Goal: Entertainment & Leisure: Browse casually

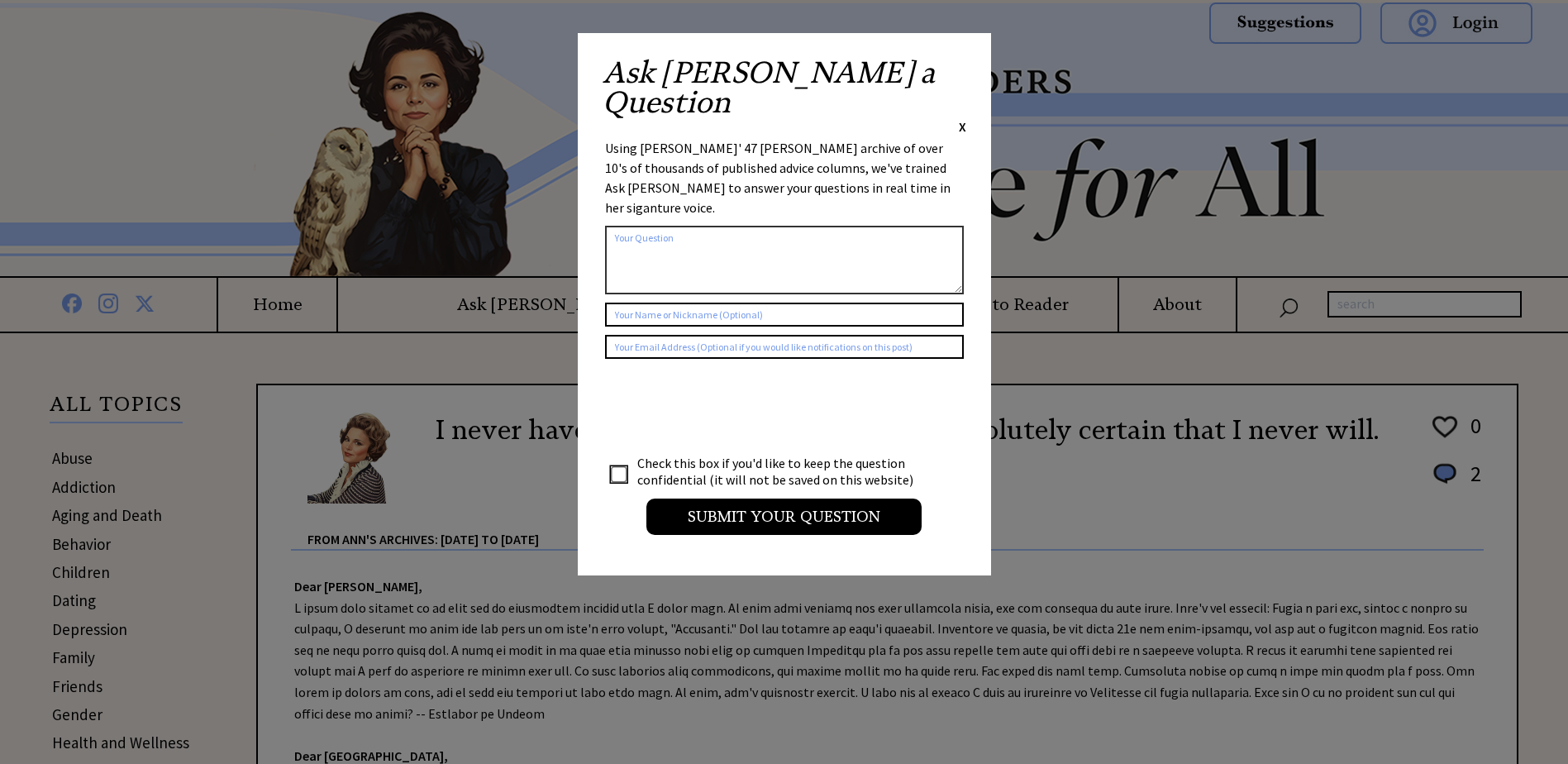
click at [963, 118] on span "X" at bounding box center [962, 126] width 8 height 16
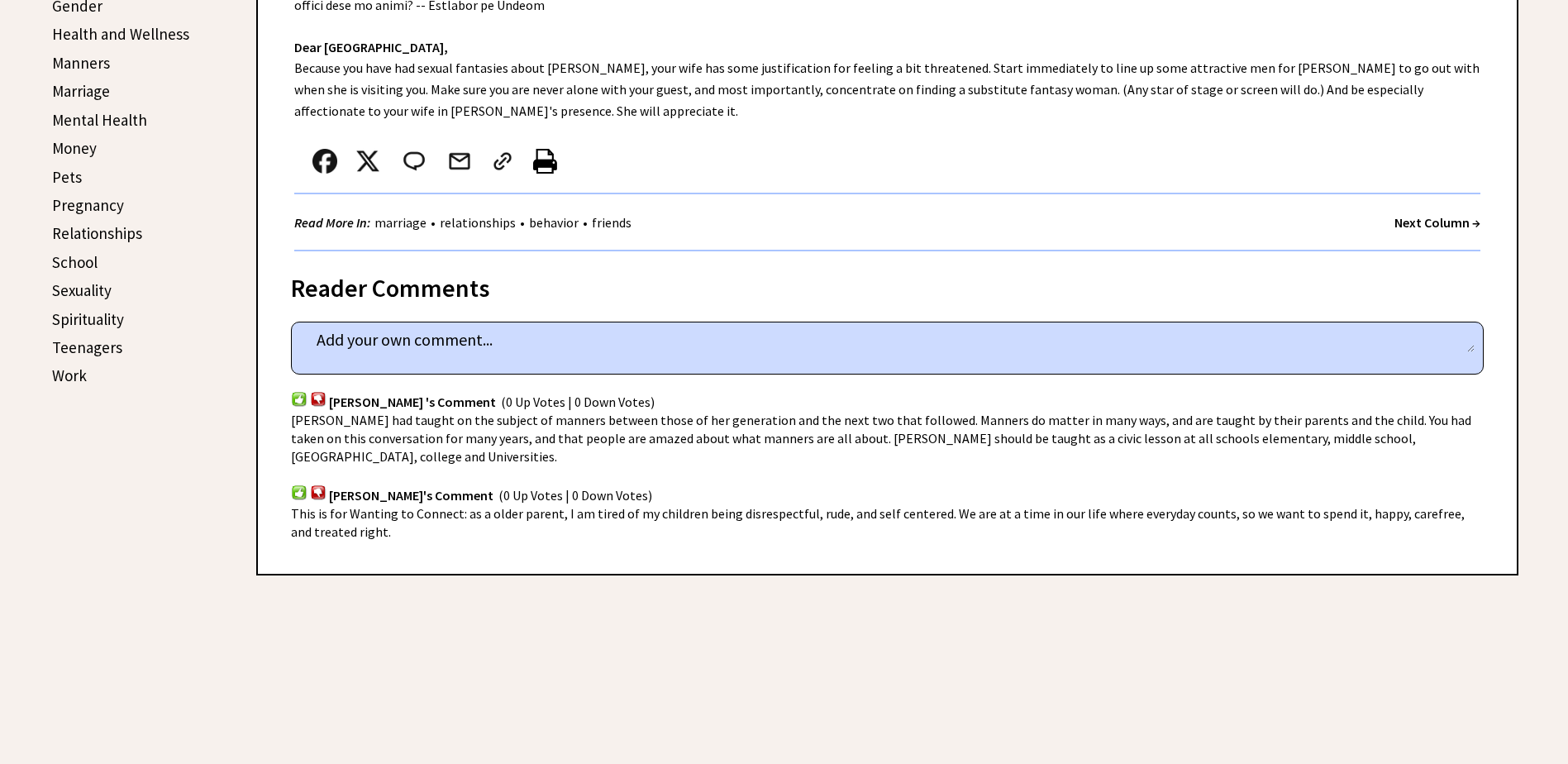
scroll to position [579, 0]
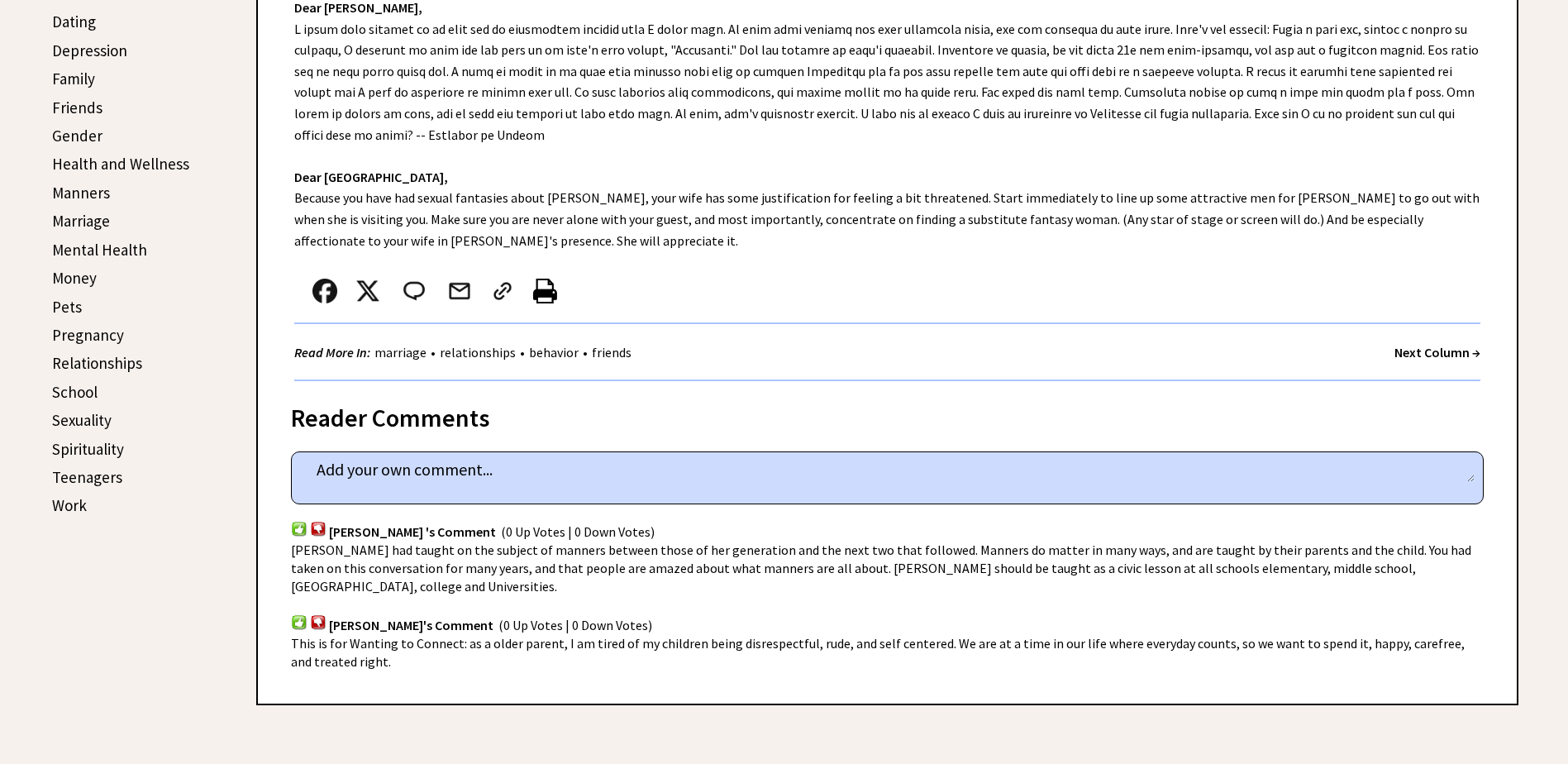
click at [1429, 354] on strong "Next Column →" at bounding box center [1437, 351] width 86 height 16
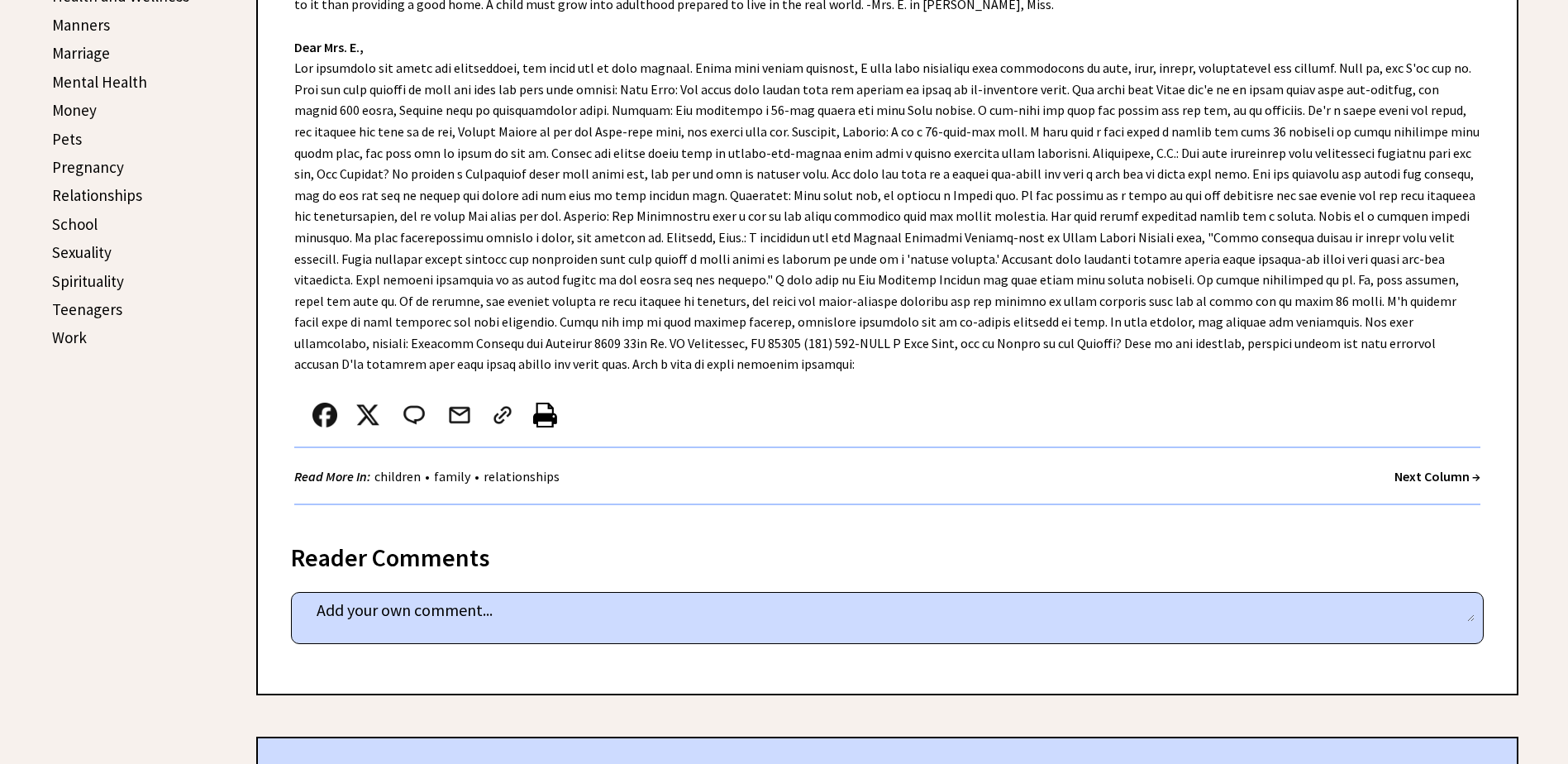
scroll to position [744, 0]
click at [1431, 480] on strong "Next Column →" at bounding box center [1437, 478] width 86 height 16
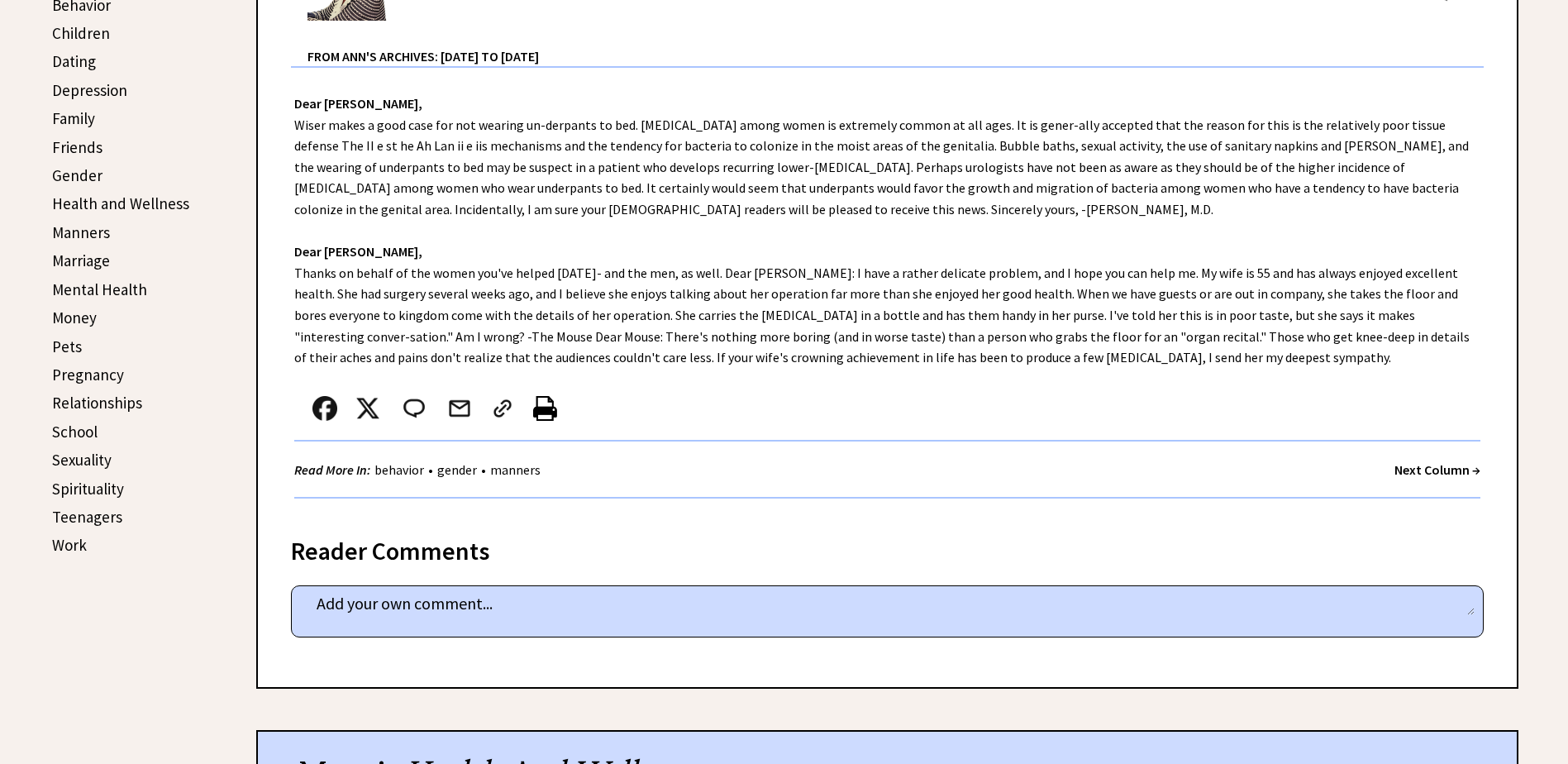
scroll to position [579, 0]
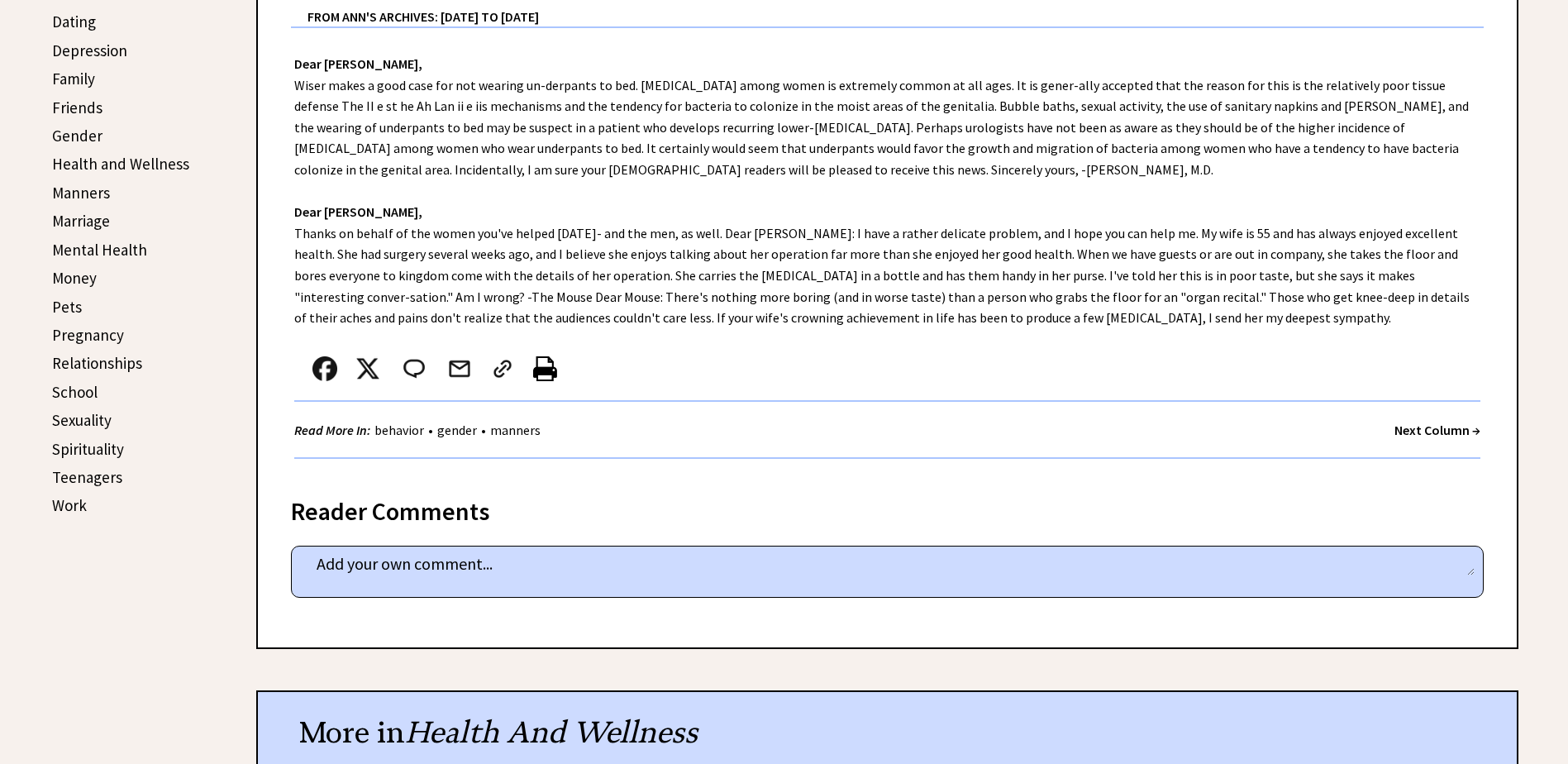
click at [1413, 430] on strong "Next Column →" at bounding box center [1437, 430] width 86 height 16
click at [1437, 427] on strong "Next Column →" at bounding box center [1437, 430] width 86 height 16
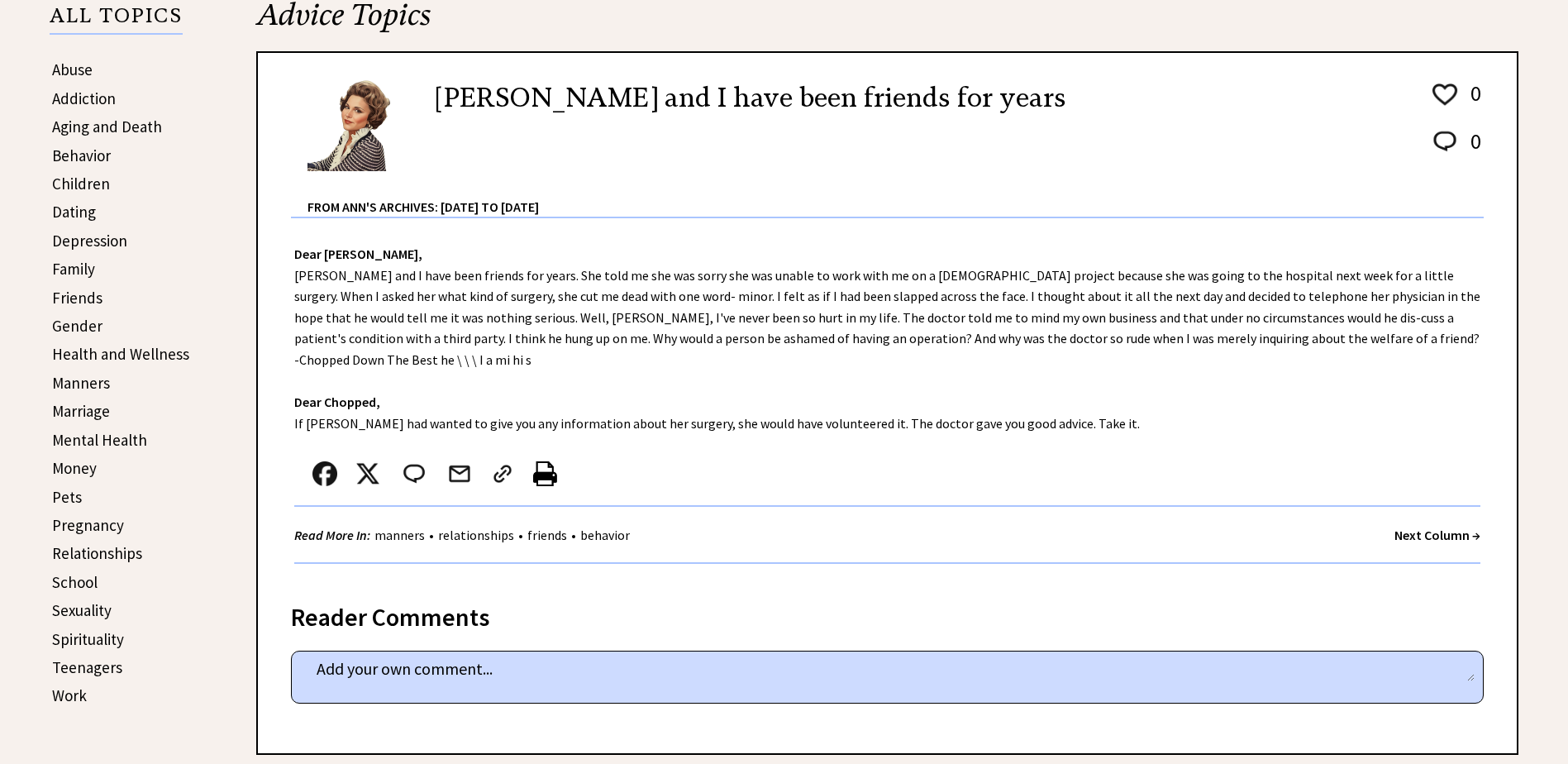
scroll to position [413, 0]
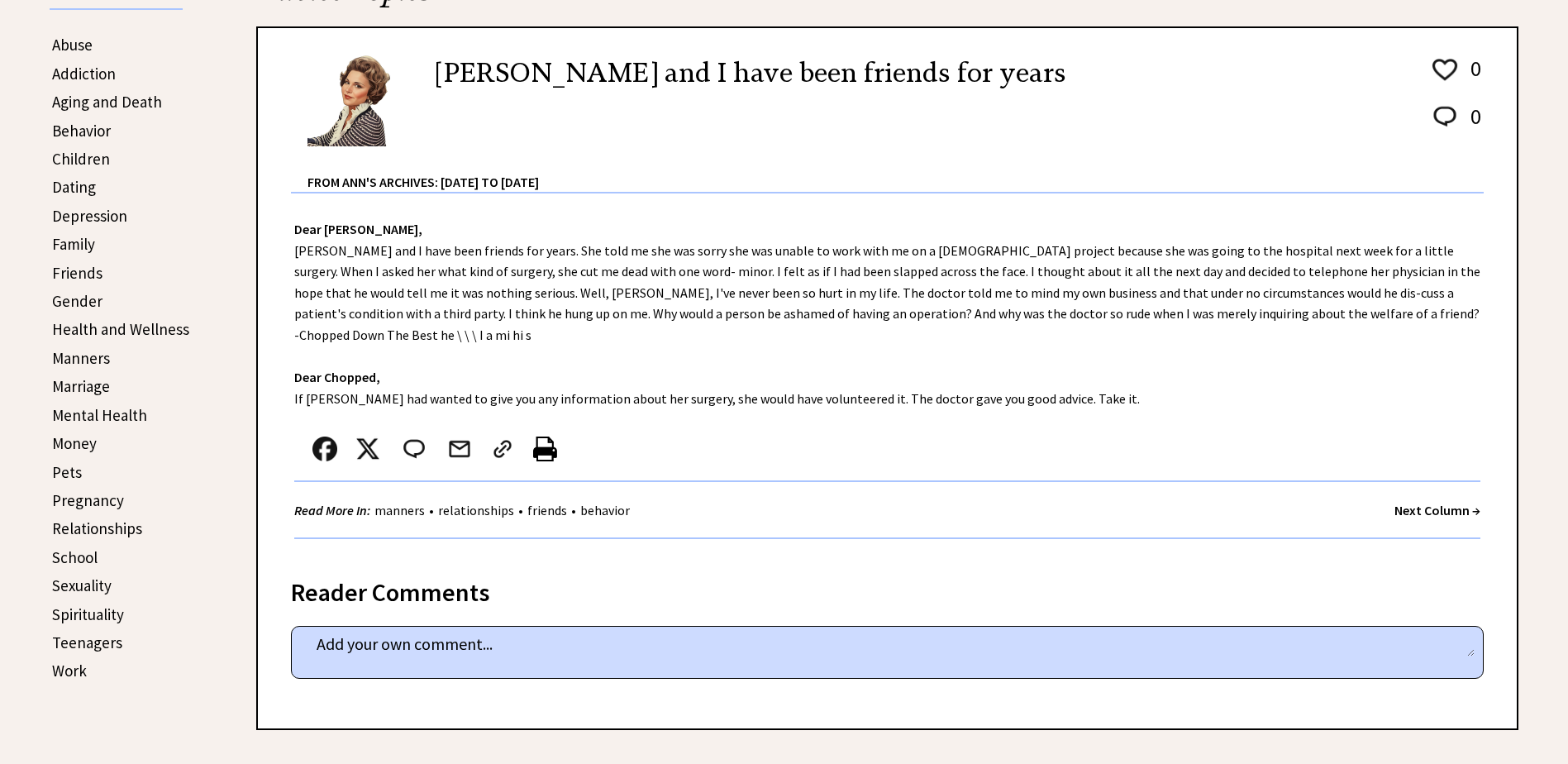
click at [1449, 502] on strong "Next Column →" at bounding box center [1437, 510] width 86 height 16
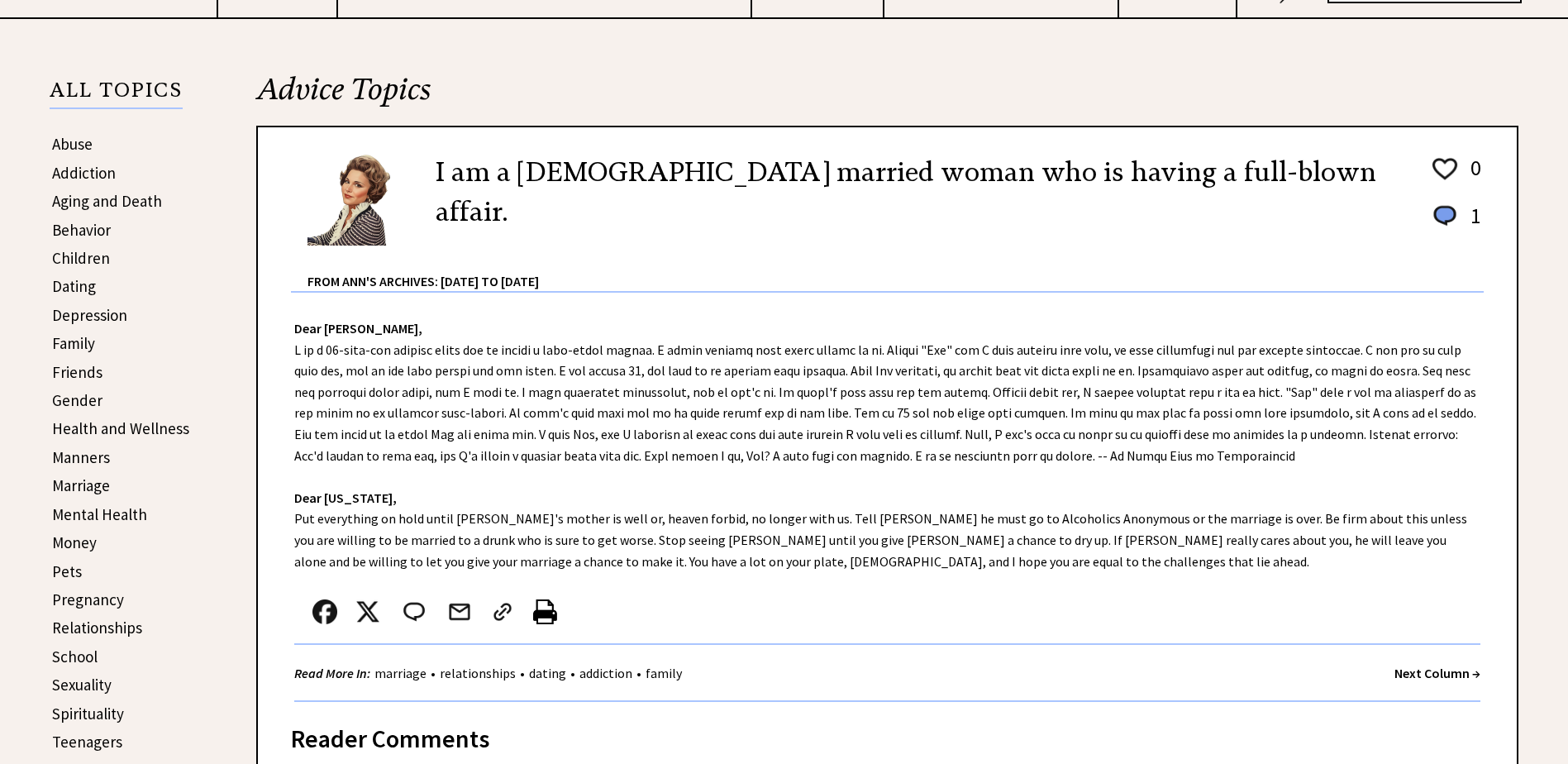
scroll to position [331, 0]
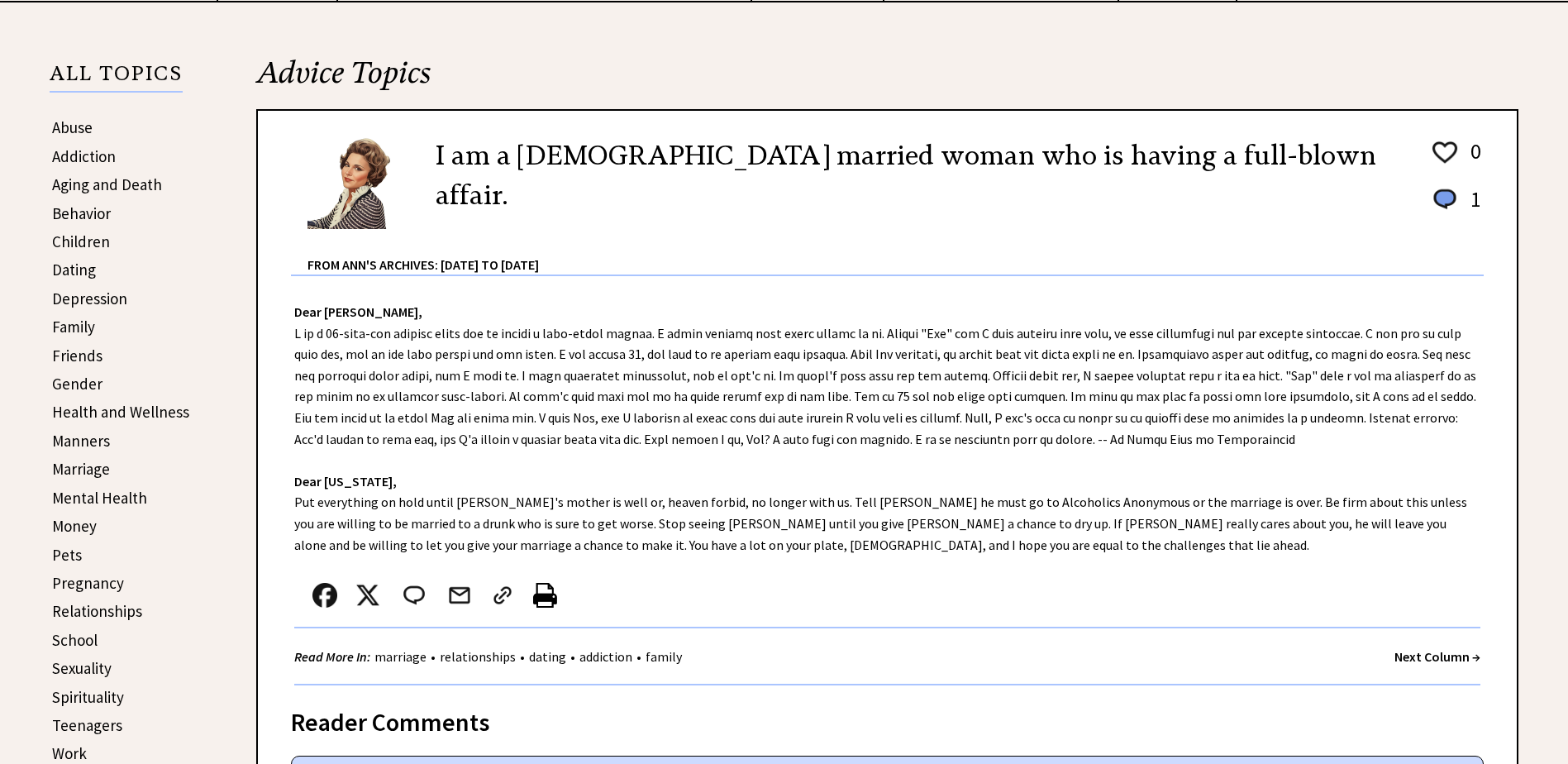
click at [1426, 654] on strong "Next Column →" at bounding box center [1437, 656] width 86 height 16
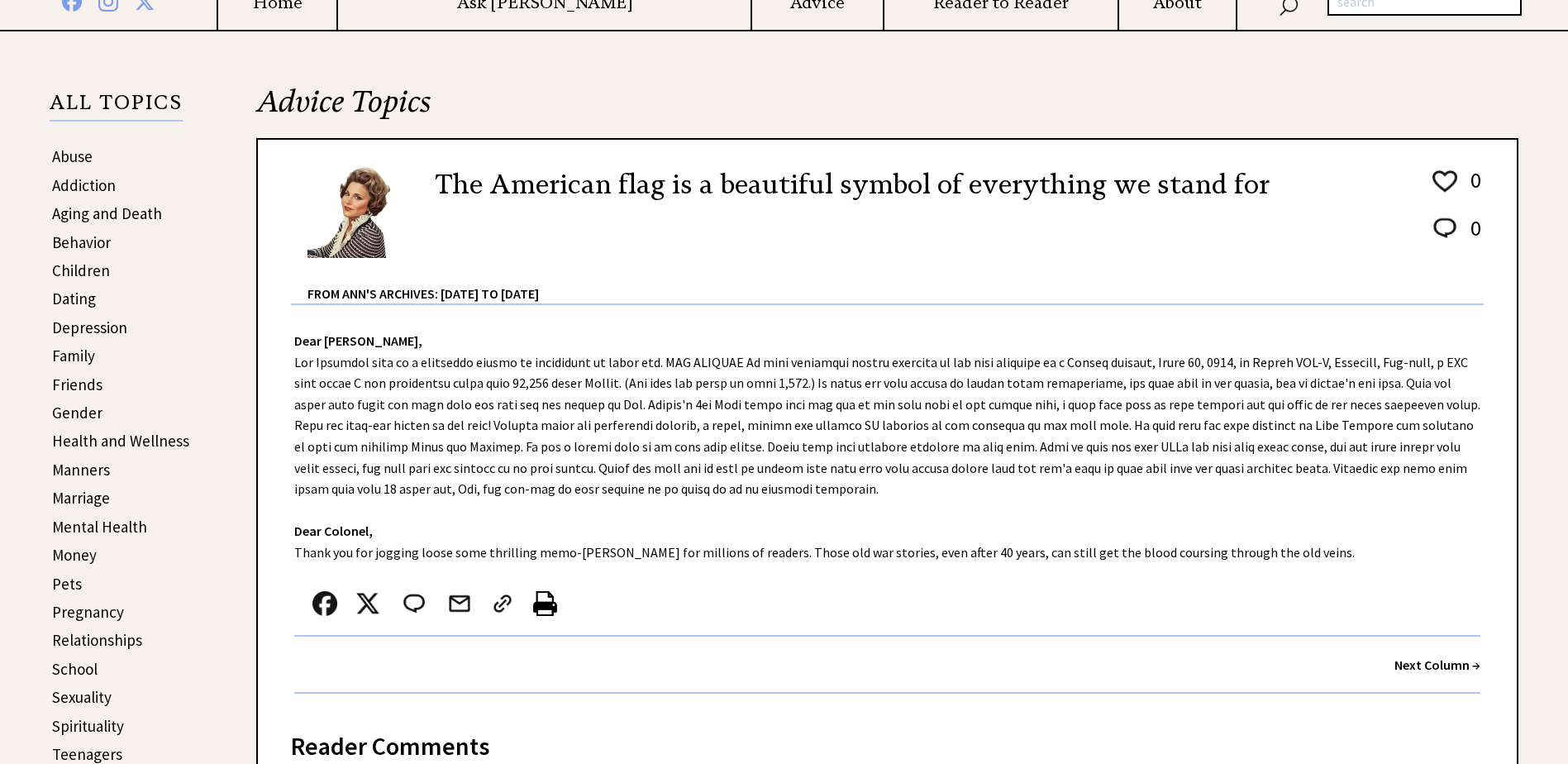
scroll to position [331, 0]
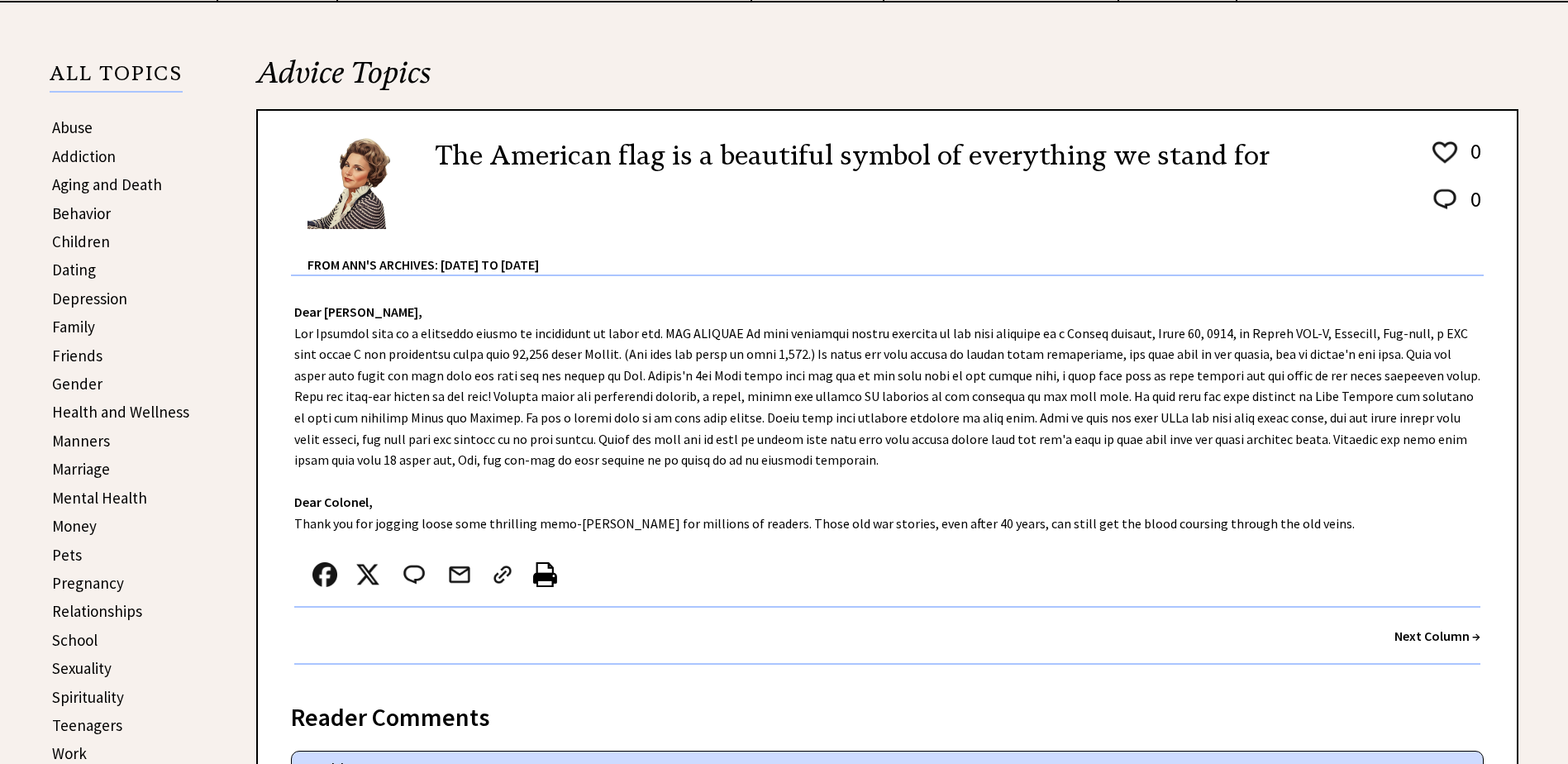
click at [1439, 636] on strong "Next Column →" at bounding box center [1437, 636] width 86 height 16
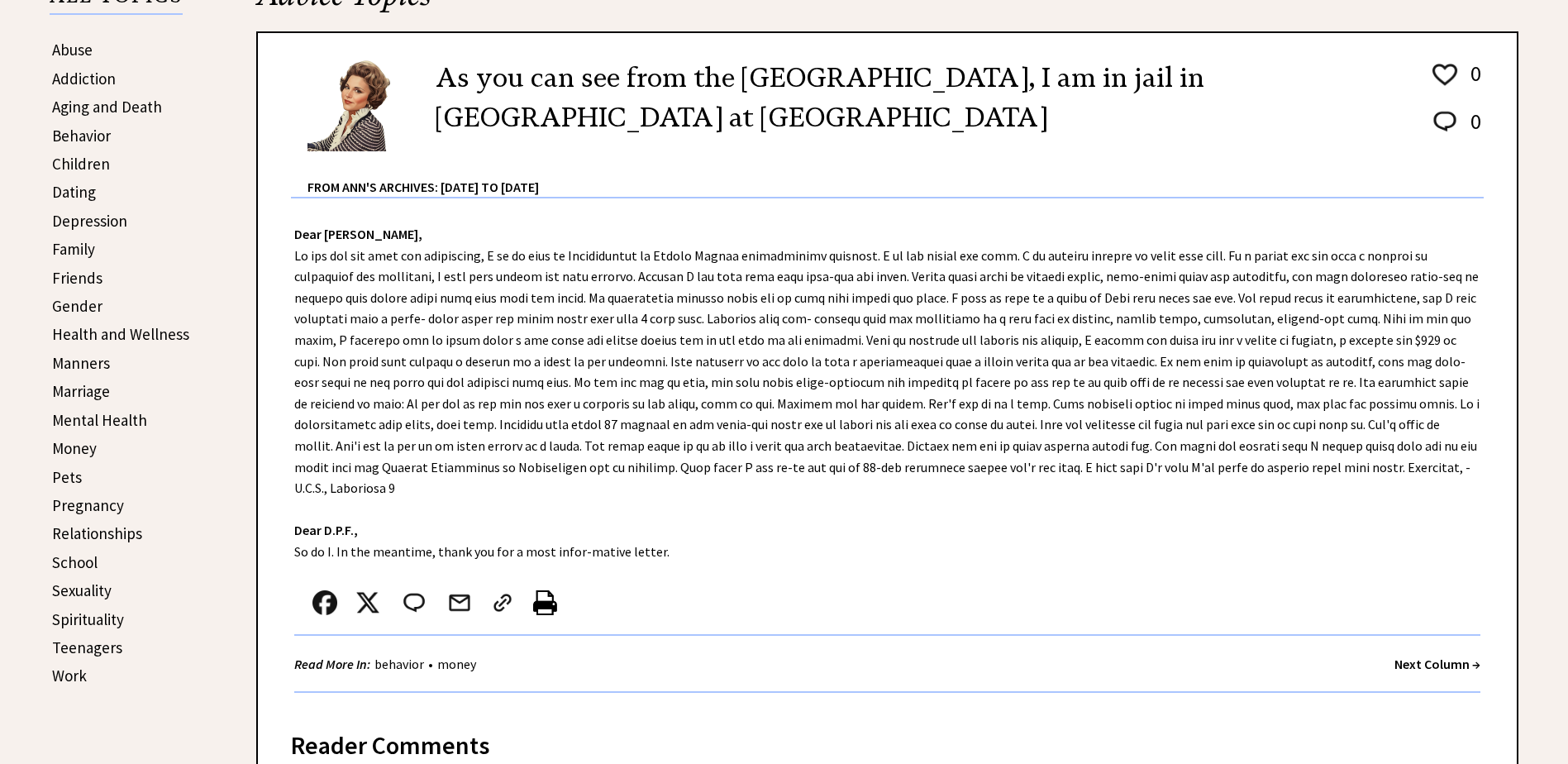
scroll to position [413, 0]
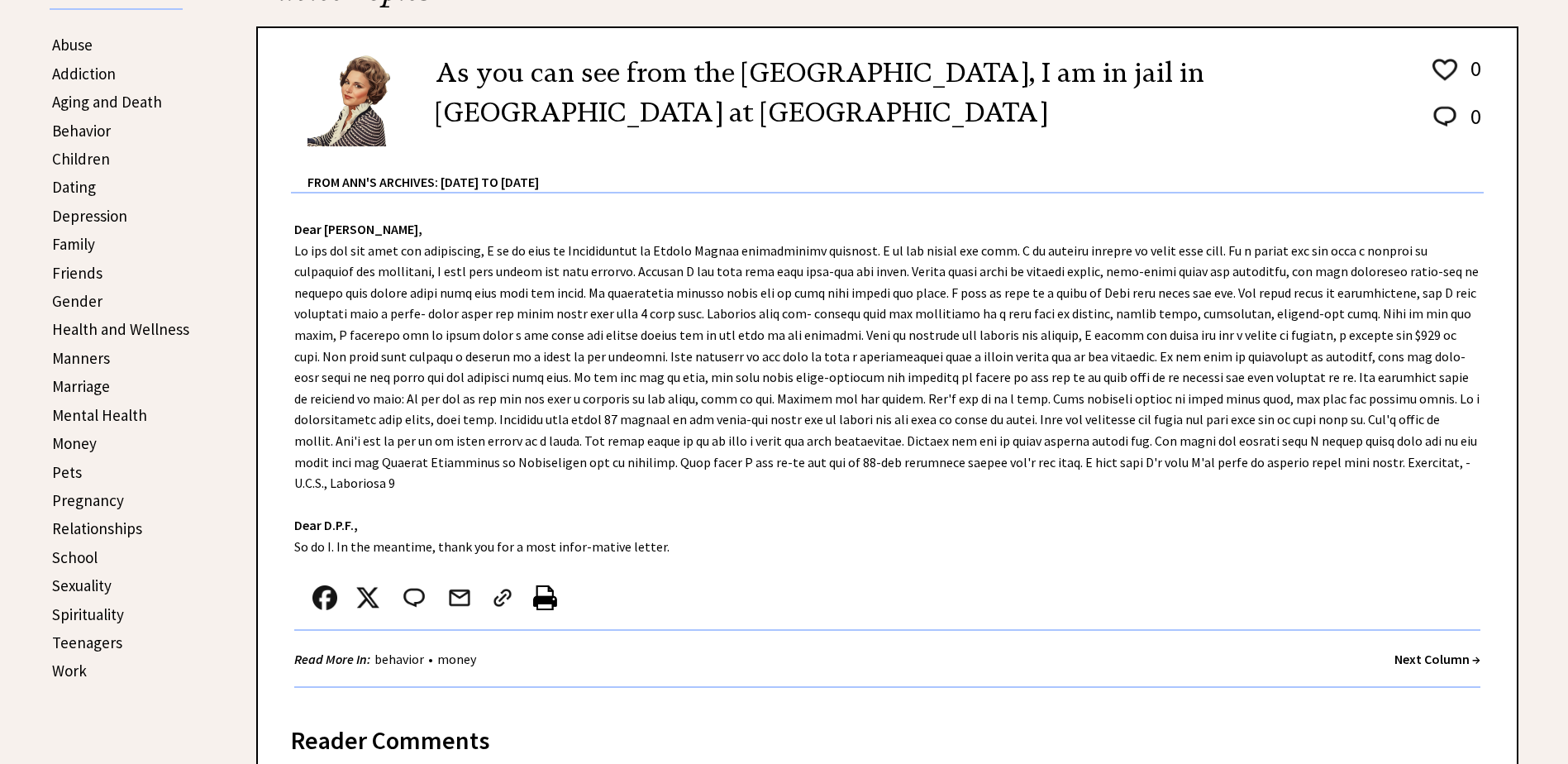
drag, startPoint x: 0, startPoint y: 0, endPoint x: 1439, endPoint y: 636, distance: 1573.3
click at [1439, 651] on strong "Next Column →" at bounding box center [1437, 659] width 86 height 16
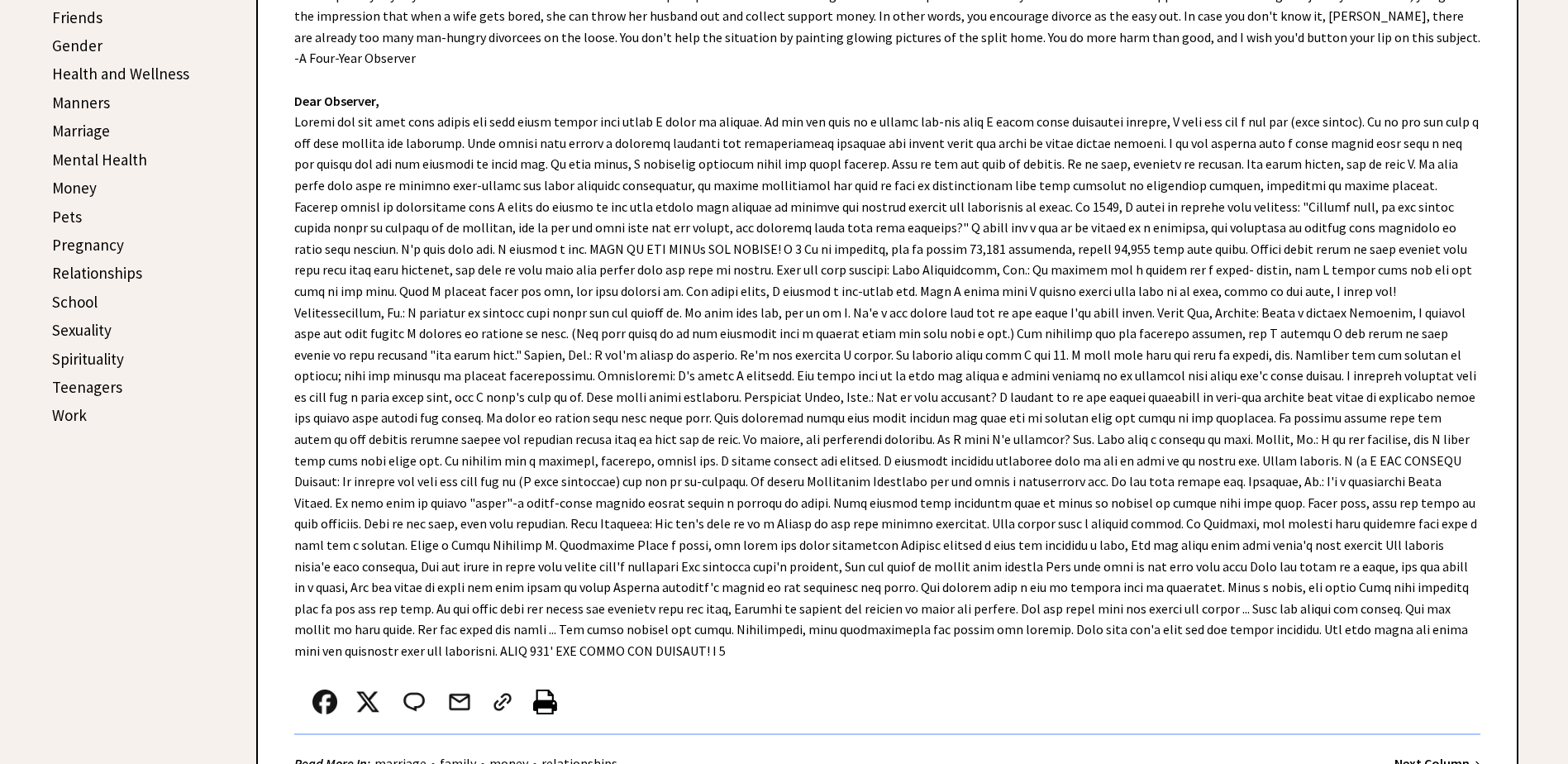
scroll to position [744, 0]
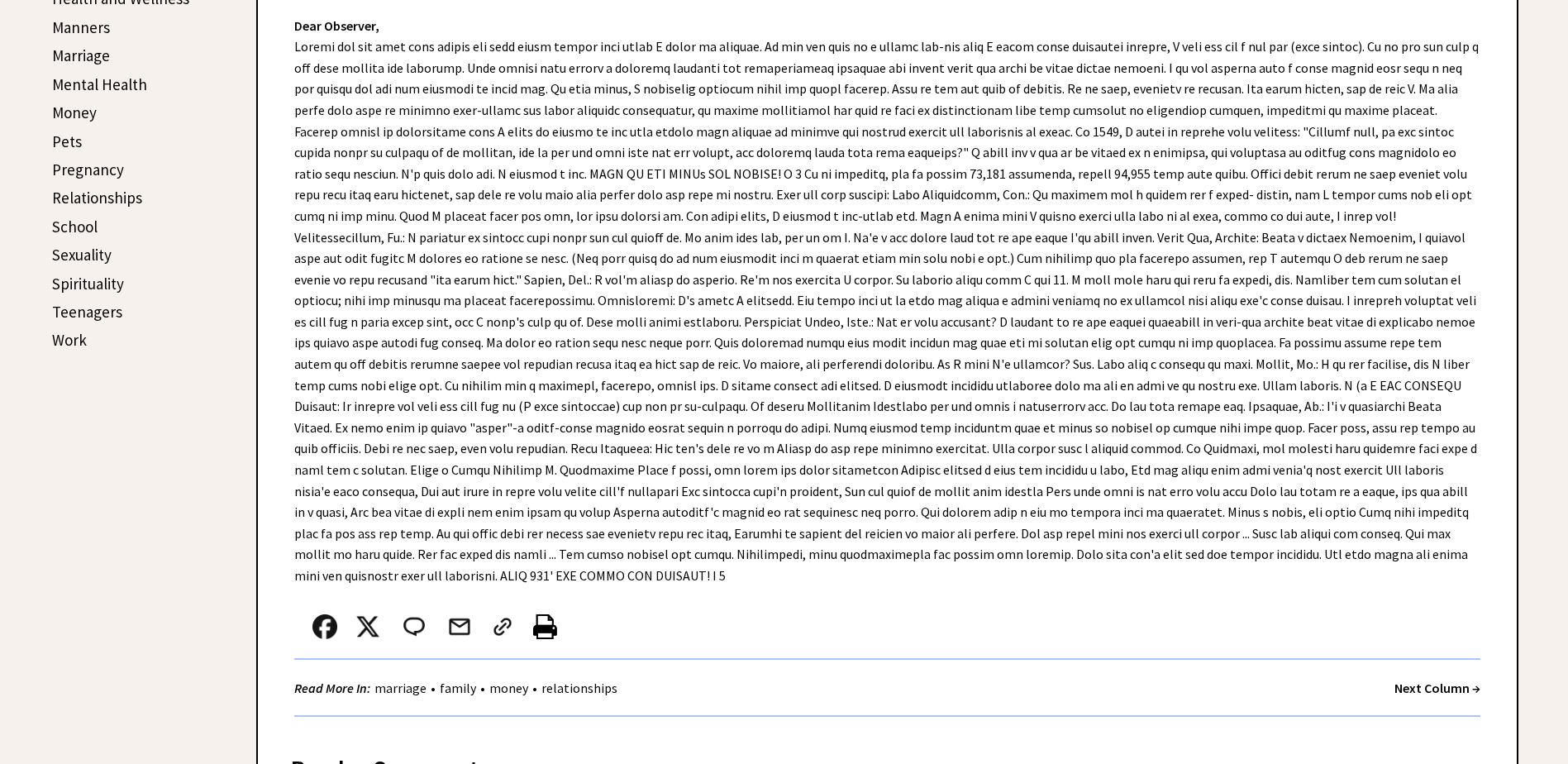
click at [1427, 680] on strong "Next Column →" at bounding box center [1437, 687] width 86 height 16
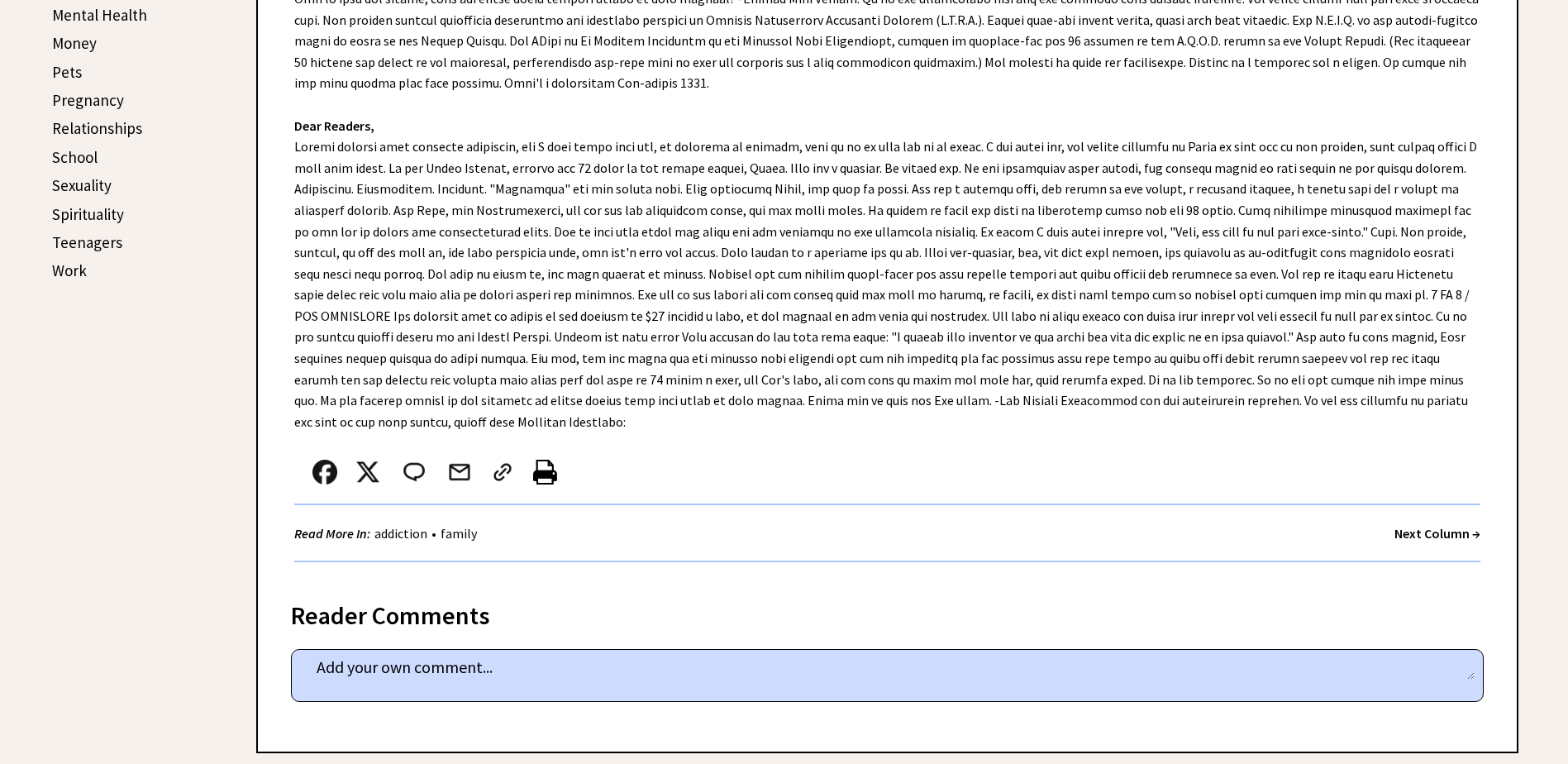
scroll to position [827, 0]
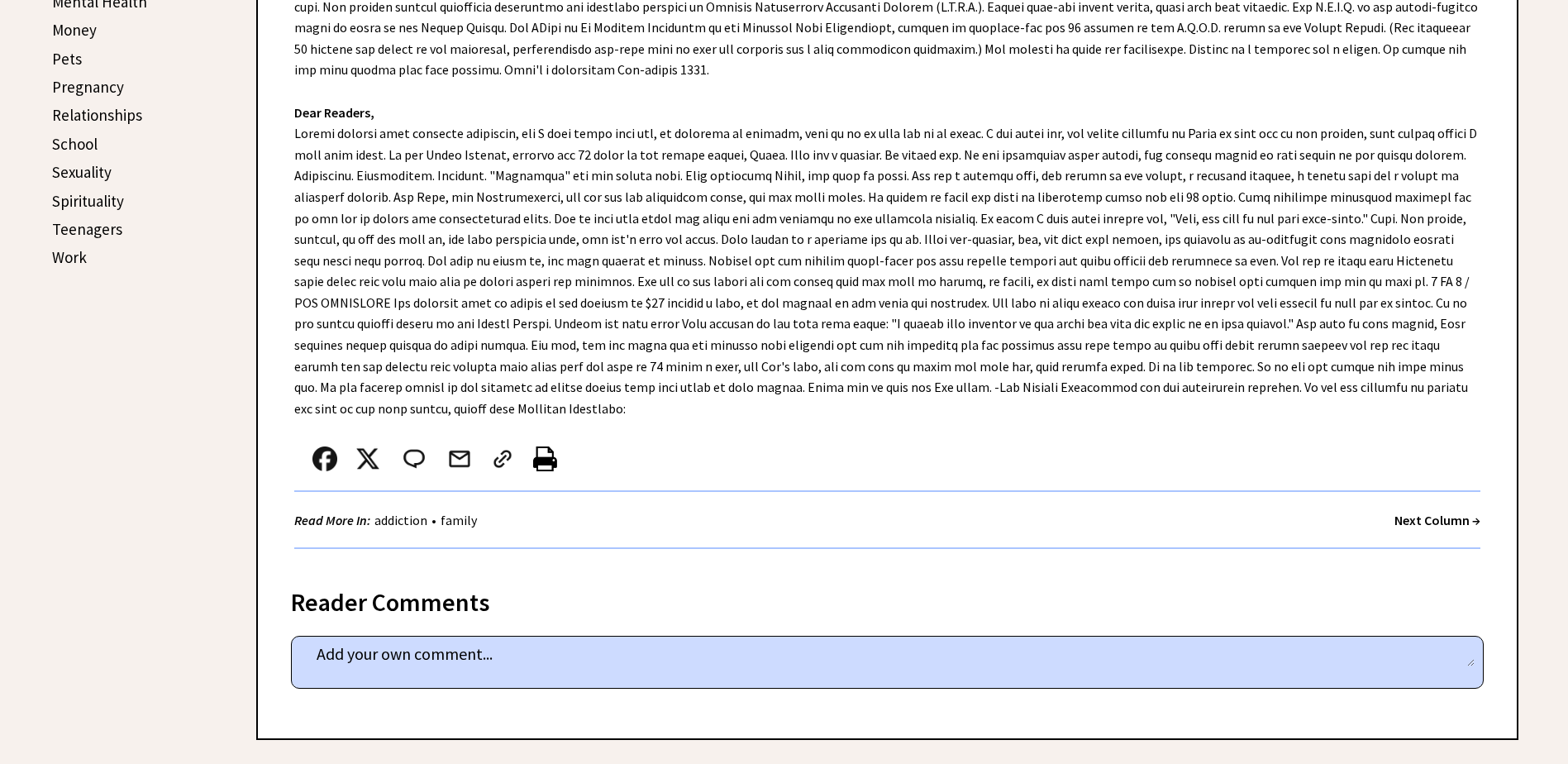
click at [1438, 512] on strong "Next Column →" at bounding box center [1437, 520] width 86 height 16
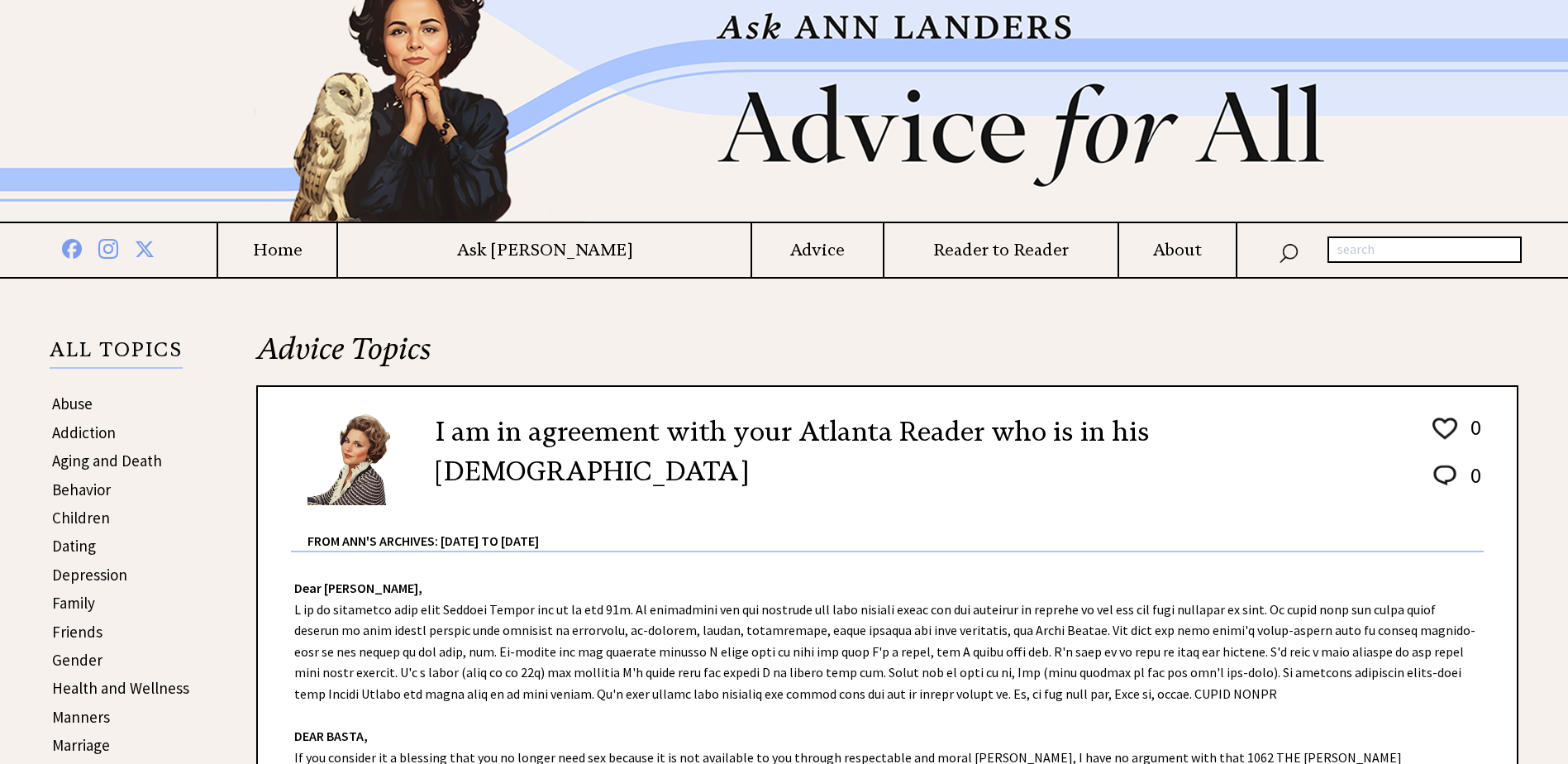
scroll to position [83, 0]
